Goal: Transaction & Acquisition: Purchase product/service

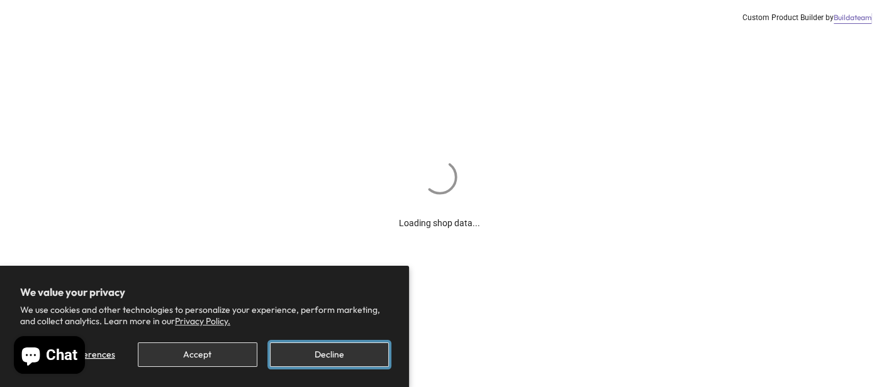
click at [304, 358] on button "Decline" at bounding box center [329, 355] width 119 height 25
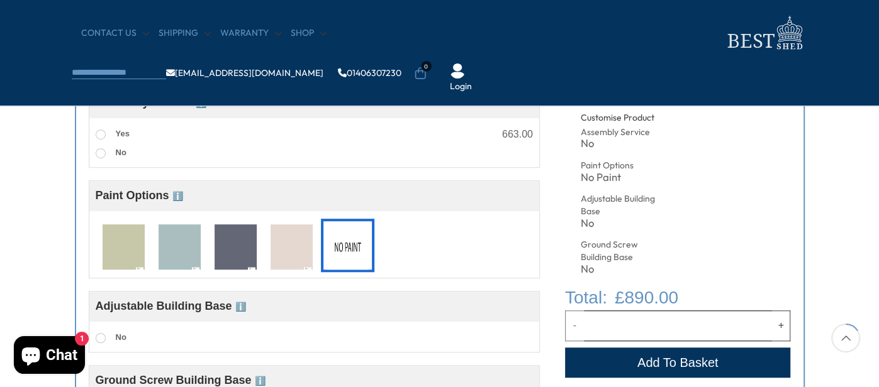
scroll to position [553, 0]
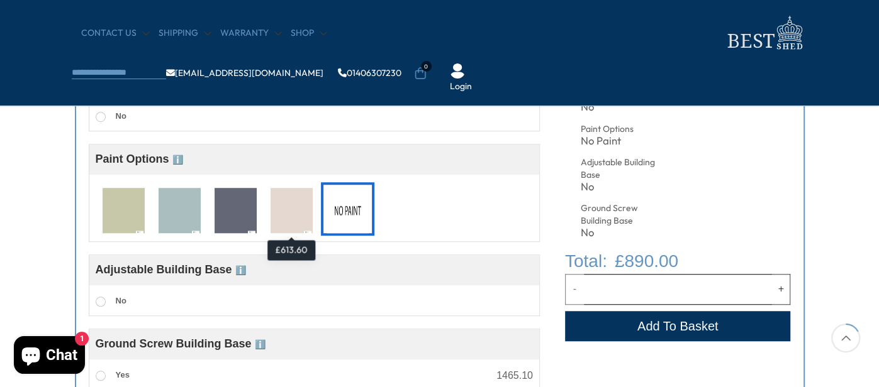
click at [292, 198] on img at bounding box center [291, 211] width 42 height 47
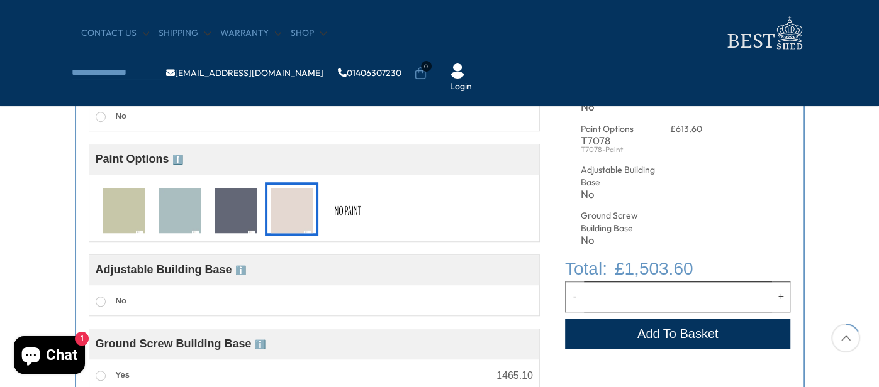
click at [11, 148] on div "Customise your options Customise Product Assembly Service ℹ️ Assembly Service C…" at bounding box center [439, 209] width 879 height 479
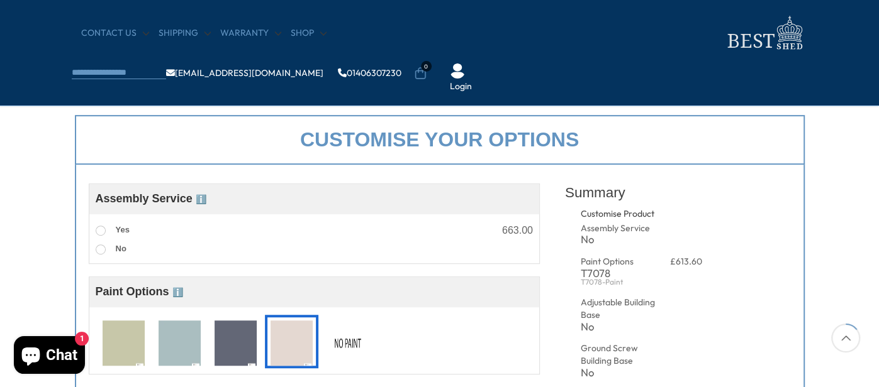
scroll to position [477, 0]
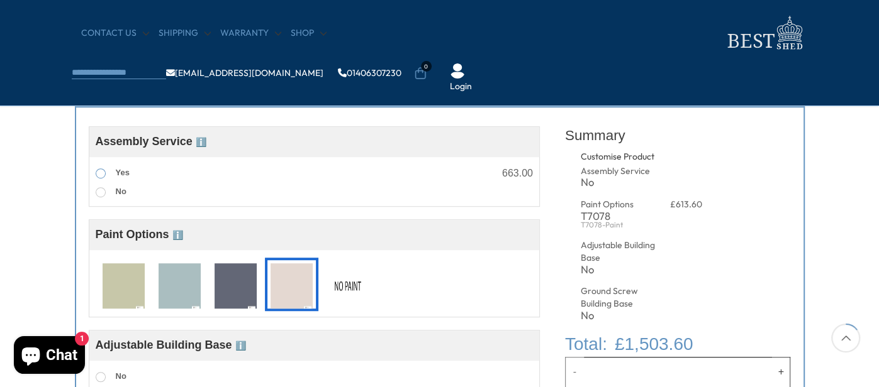
click at [99, 172] on span at bounding box center [101, 174] width 10 height 10
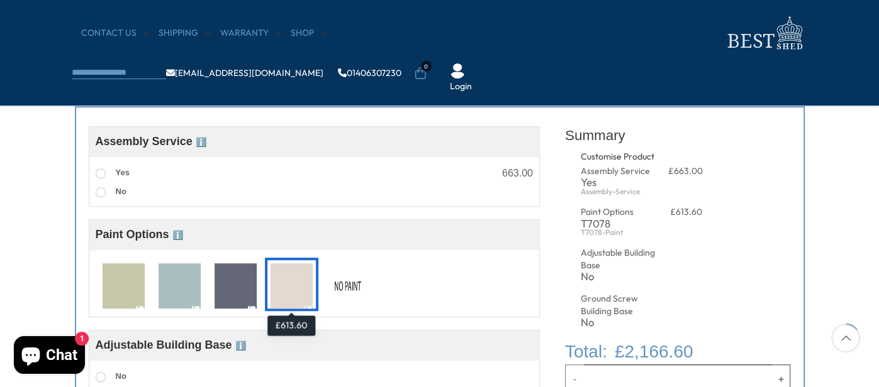
click at [304, 281] on img at bounding box center [291, 287] width 42 height 47
click at [352, 282] on img at bounding box center [347, 287] width 42 height 47
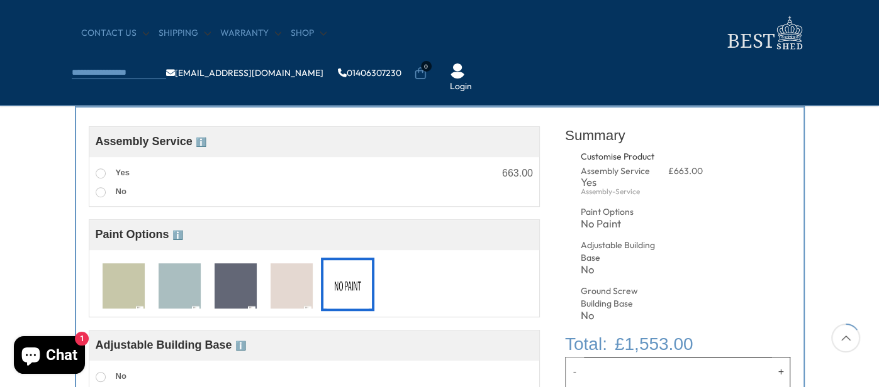
click at [22, 186] on div "Customise your options Customise Product Assembly Service ℹ️ Assembly Service C…" at bounding box center [439, 284] width 879 height 479
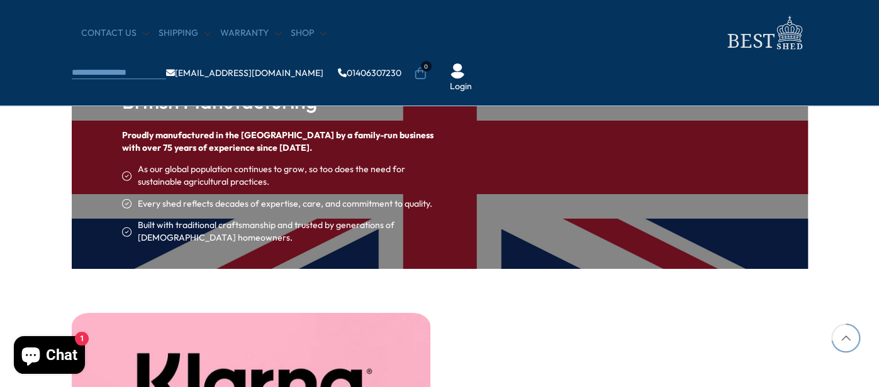
scroll to position [2791, 0]
